Goal: Feedback & Contribution: Leave review/rating

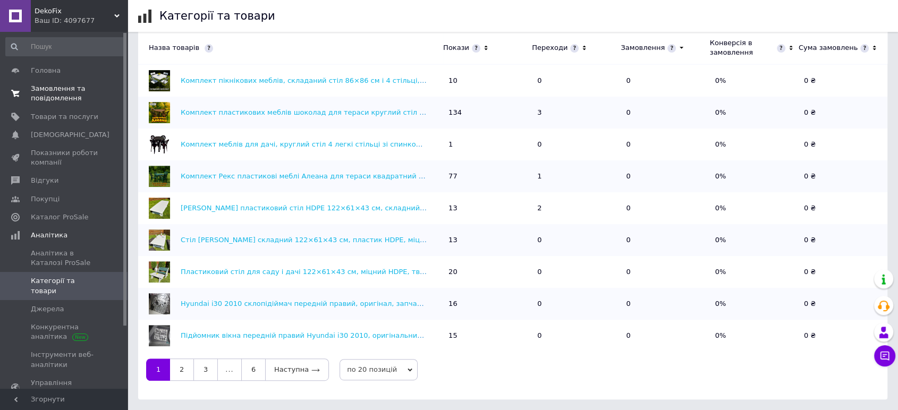
drag, startPoint x: 65, startPoint y: 92, endPoint x: 80, endPoint y: 92, distance: 15.4
click at [66, 92] on span "Замовлення та повідомлення" at bounding box center [64, 93] width 67 height 19
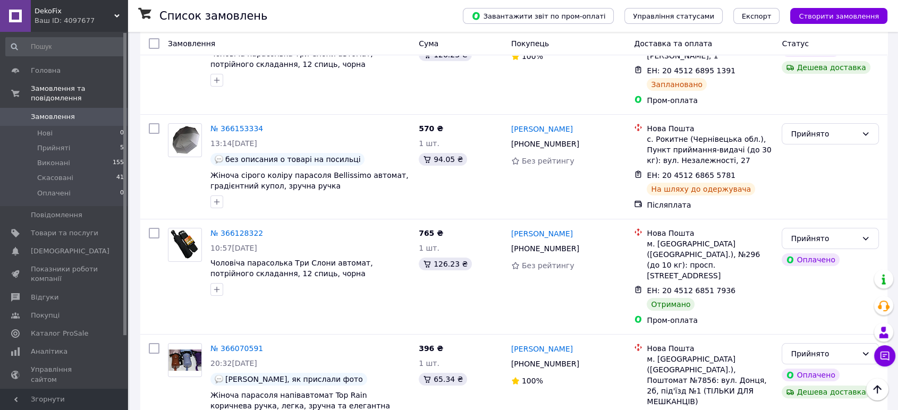
scroll to position [177, 0]
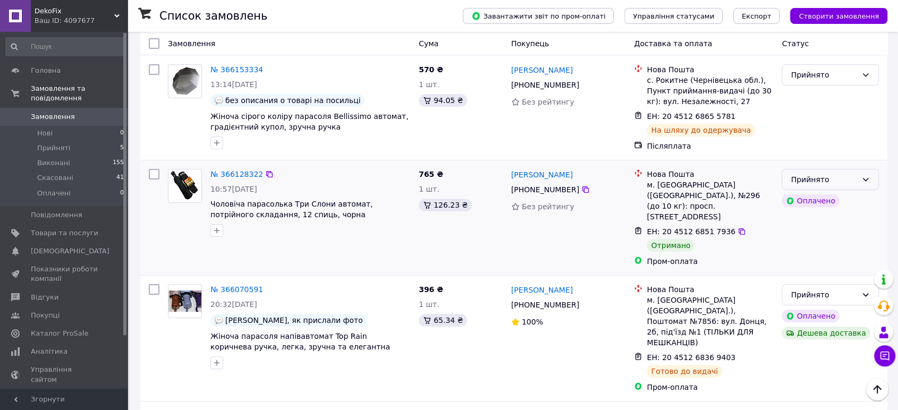
click at [859, 169] on div "Прийнято" at bounding box center [830, 179] width 97 height 21
click at [830, 191] on li "Виконано" at bounding box center [830, 191] width 96 height 19
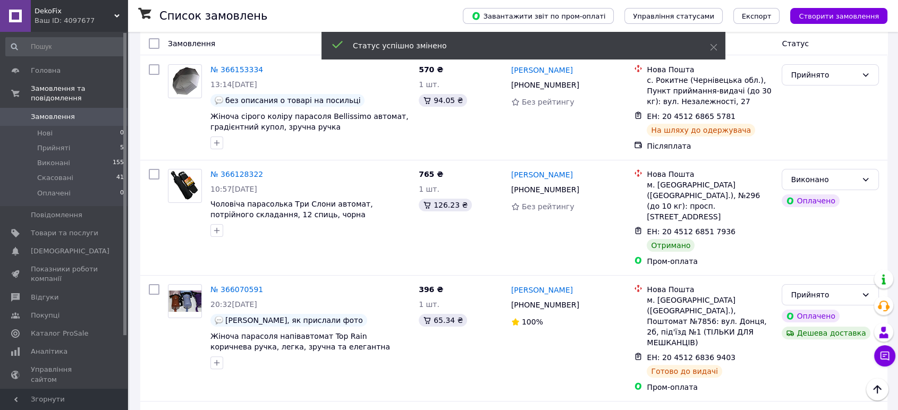
click at [535, 170] on link "[PERSON_NAME]" at bounding box center [542, 175] width 62 height 11
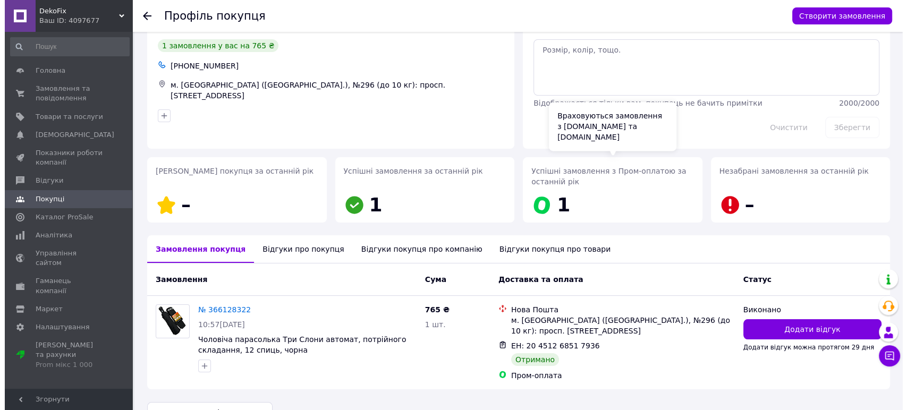
scroll to position [62, 0]
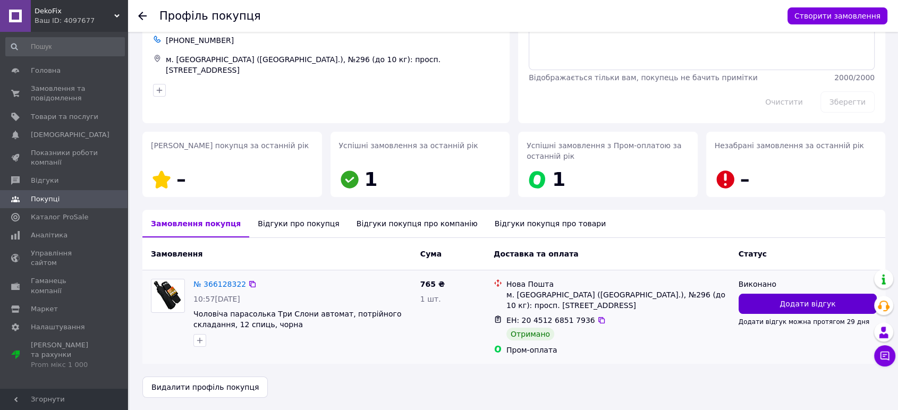
click at [805, 307] on span "Додати відгук" at bounding box center [808, 304] width 56 height 11
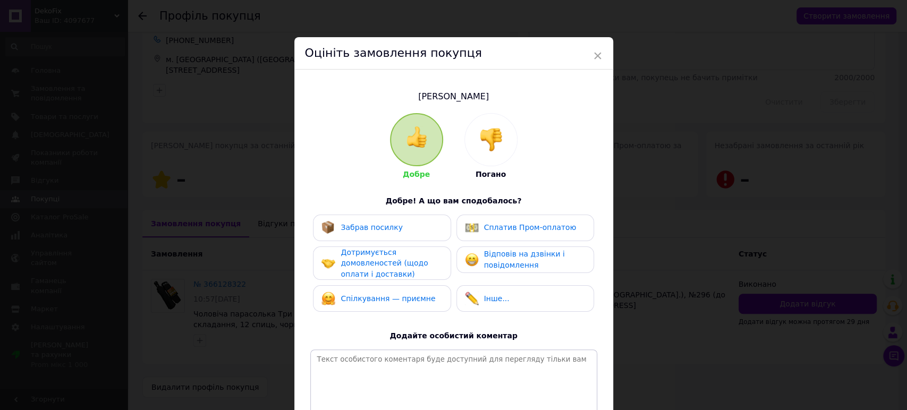
click at [395, 235] on div "Забрав посилку" at bounding box center [382, 228] width 138 height 27
click at [373, 258] on span "Дотримується домовленостей (щодо оплати і доставки)" at bounding box center [384, 263] width 87 height 30
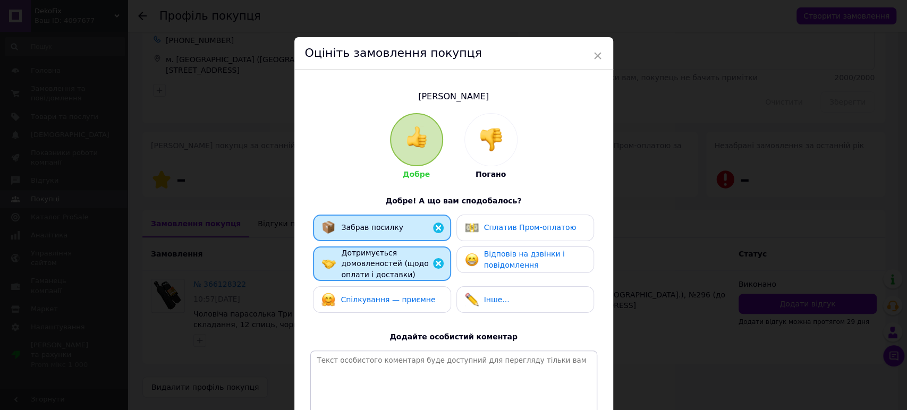
drag, startPoint x: 374, startPoint y: 297, endPoint x: 406, endPoint y: 288, distance: 33.5
click at [381, 295] on span "Спілкування — приємне" at bounding box center [388, 299] width 95 height 9
click at [497, 217] on div "Сплатив Пром-оплатою" at bounding box center [525, 228] width 138 height 27
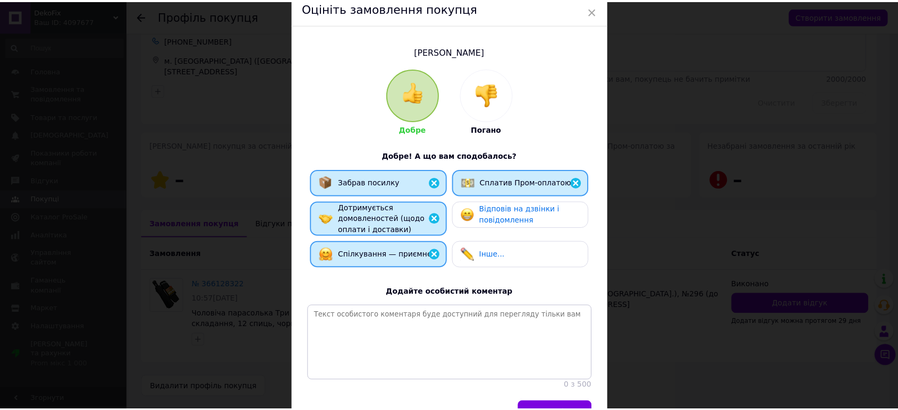
scroll to position [115, 0]
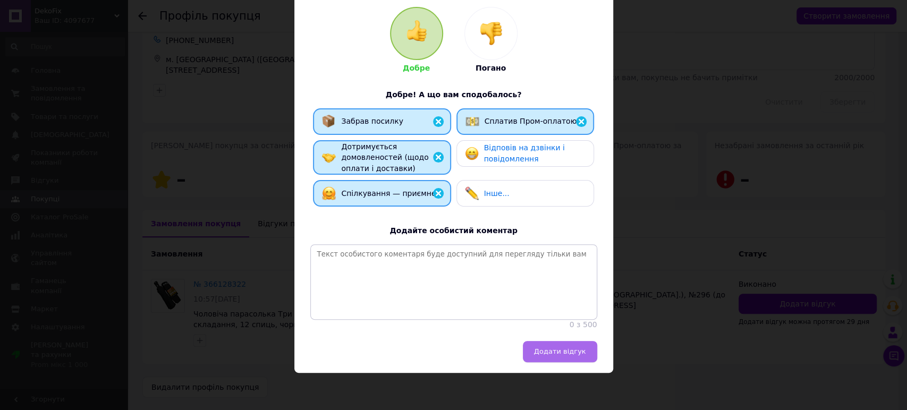
drag, startPoint x: 578, startPoint y: 350, endPoint x: 571, endPoint y: 329, distance: 21.7
click at [577, 351] on span "Додати відгук" at bounding box center [560, 352] width 52 height 8
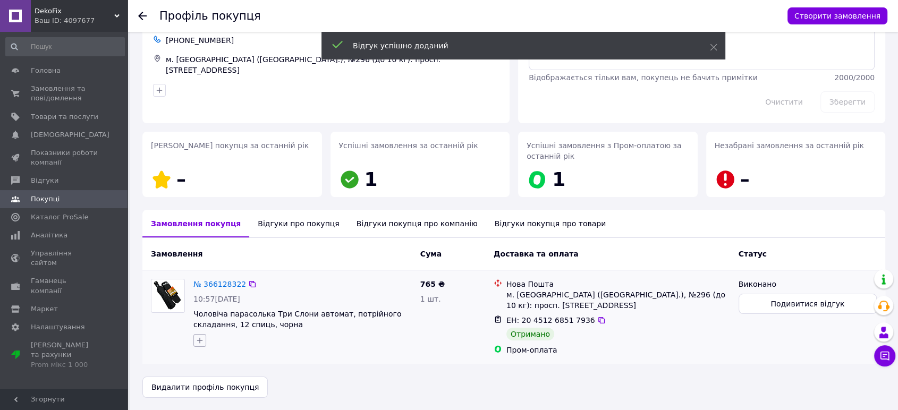
click at [204, 342] on button "button" at bounding box center [199, 340] width 13 height 13
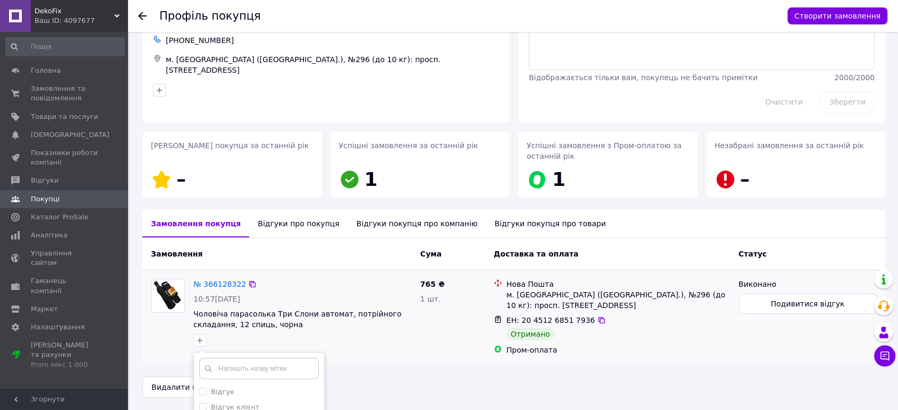
scroll to position [178, 0]
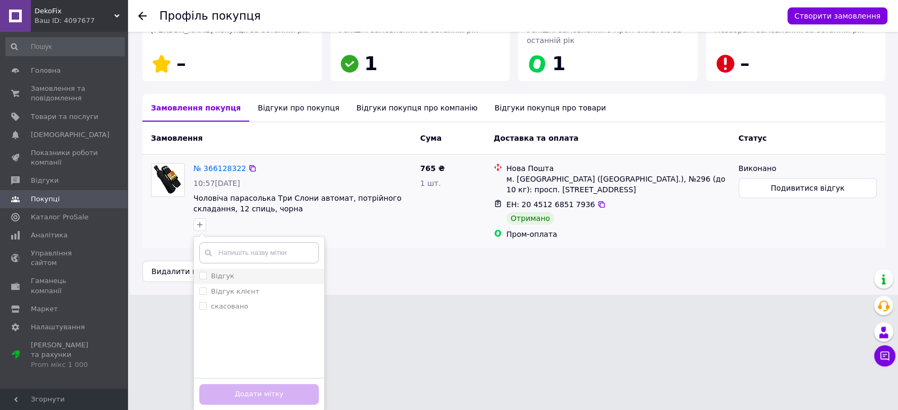
click at [203, 276] on input "Відгук" at bounding box center [202, 275] width 7 height 7
checkbox input "true"
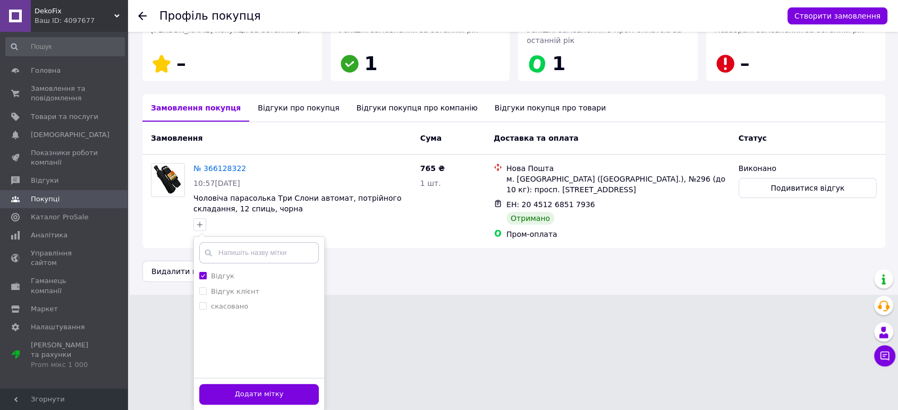
drag, startPoint x: 264, startPoint y: 390, endPoint x: 306, endPoint y: 366, distance: 49.0
click at [265, 390] on button "Додати мітку" at bounding box center [259, 394] width 120 height 21
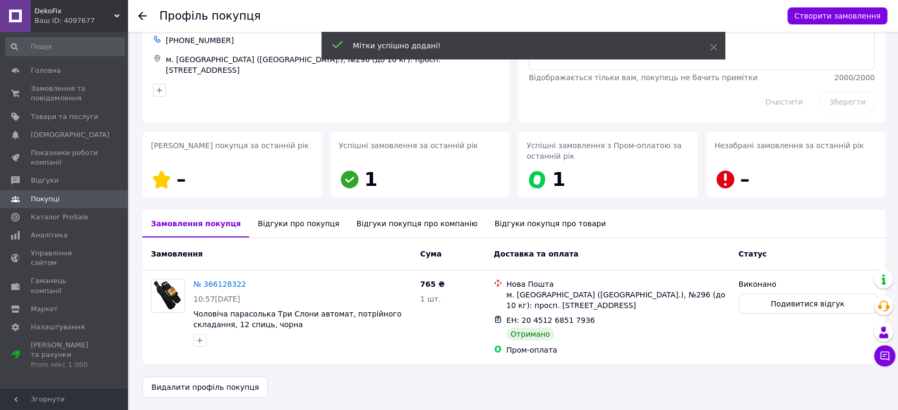
click at [140, 12] on icon at bounding box center [142, 16] width 9 height 9
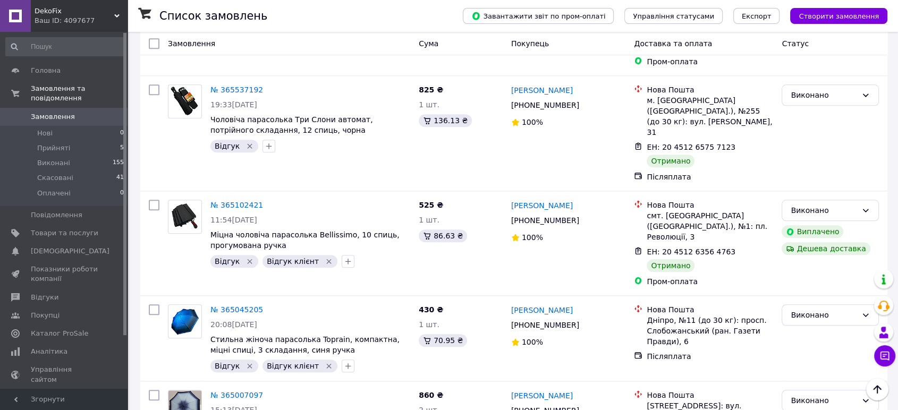
scroll to position [1063, 0]
